Goal: Communication & Community: Share content

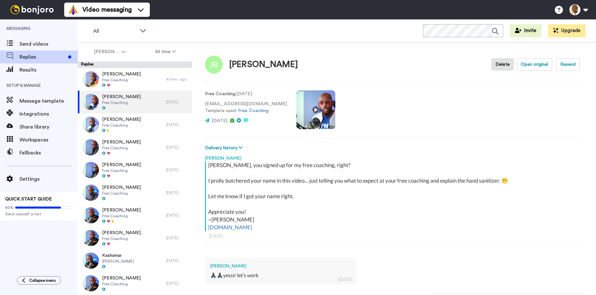
scroll to position [106, 0]
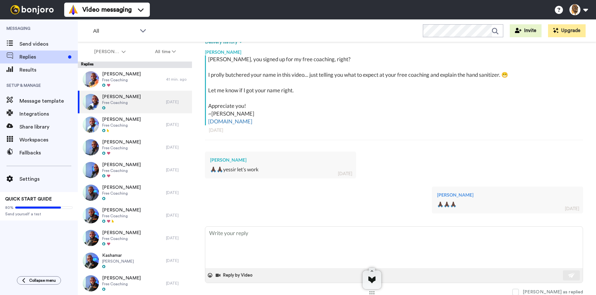
type textarea "x"
click at [40, 42] on span "Send videos" at bounding box center [48, 44] width 58 height 8
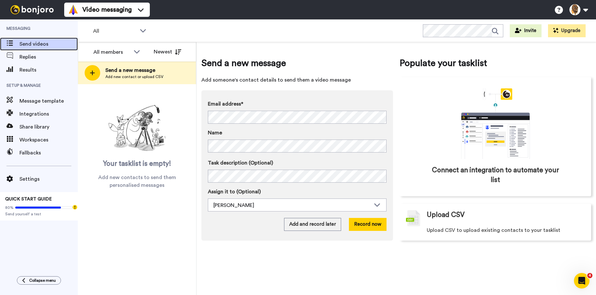
click at [45, 44] on span "Send videos" at bounding box center [48, 44] width 58 height 8
